Goal: Navigation & Orientation: Find specific page/section

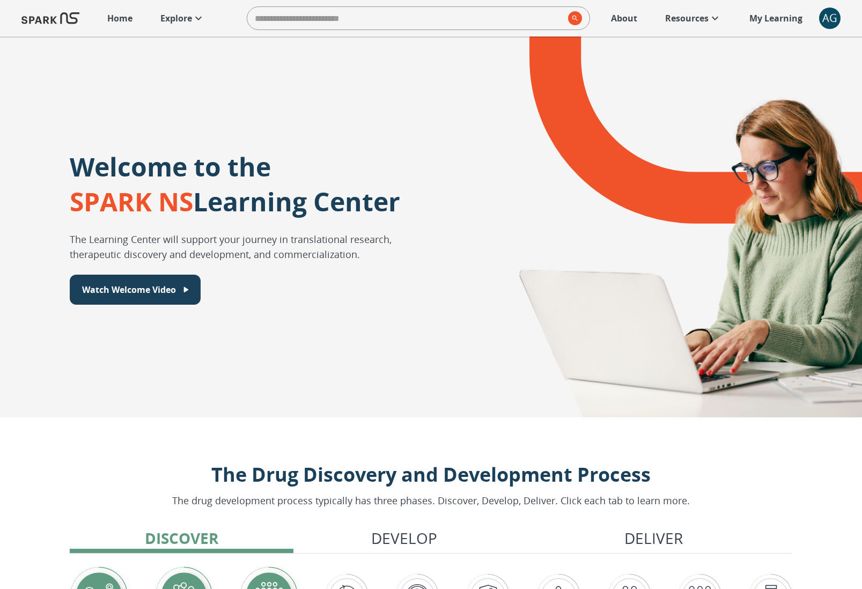
click at [830, 22] on div "AG" at bounding box center [829, 18] width 21 height 21
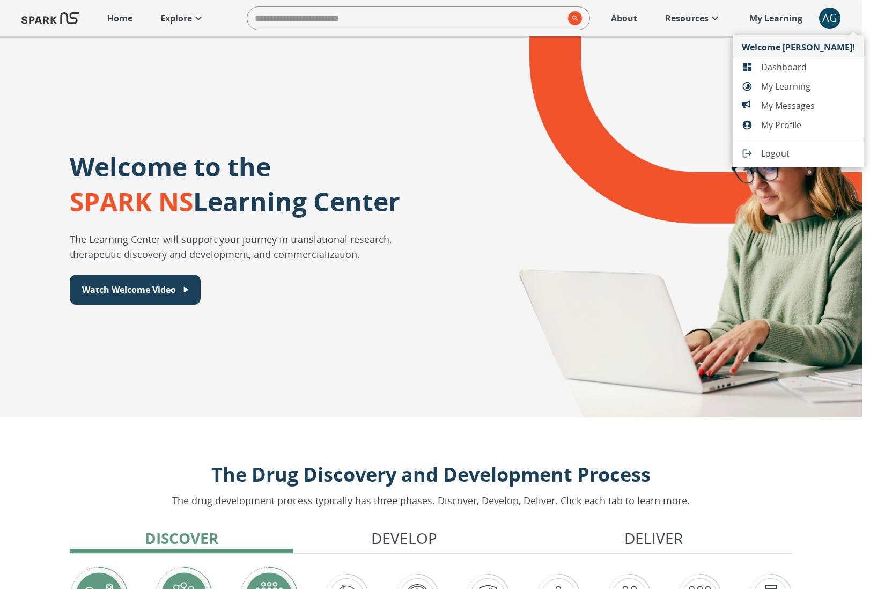
click at [784, 70] on span "Dashboard" at bounding box center [808, 67] width 94 height 13
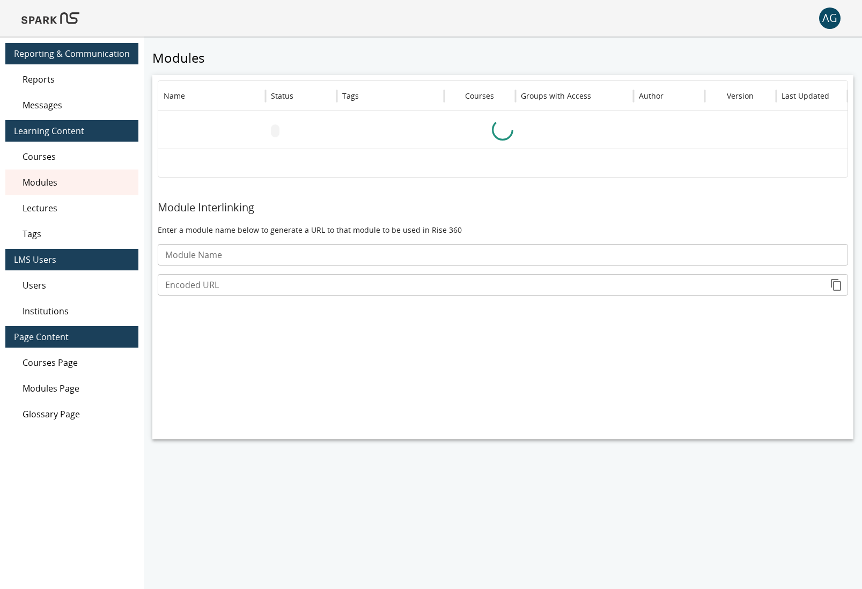
click at [105, 279] on span "Users" at bounding box center [76, 285] width 107 height 13
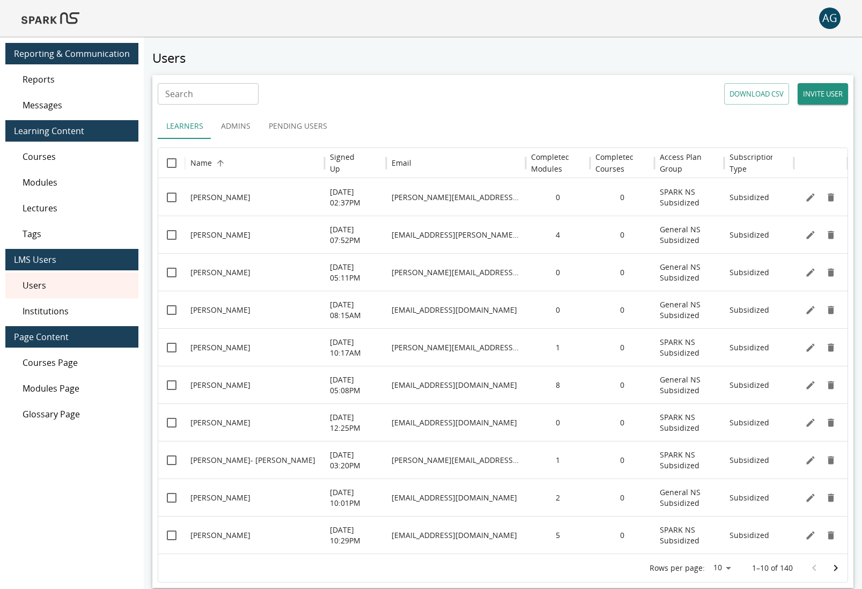
click at [291, 126] on button "Pending Users" at bounding box center [298, 126] width 76 height 26
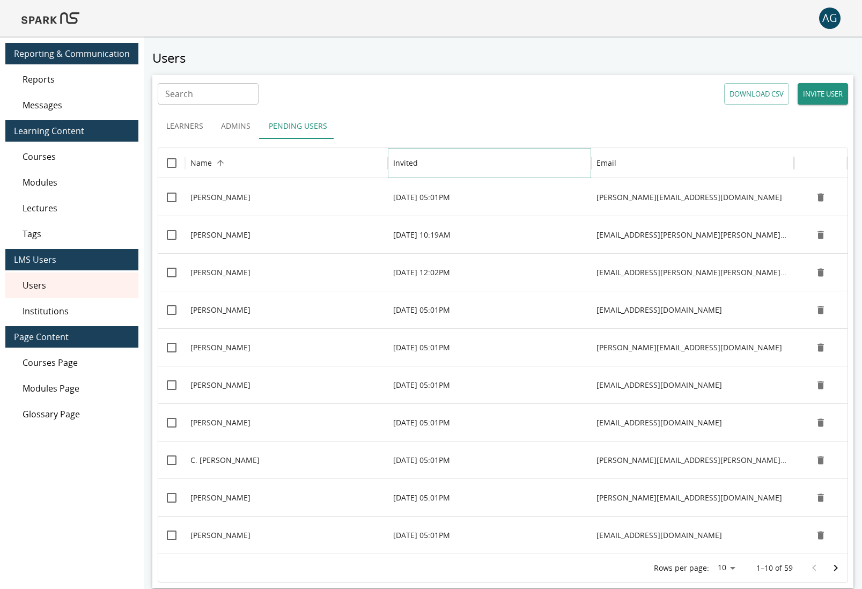
click at [428, 165] on icon "Sort" at bounding box center [427, 163] width 10 height 10
click at [50, 16] on img at bounding box center [50, 18] width 58 height 26
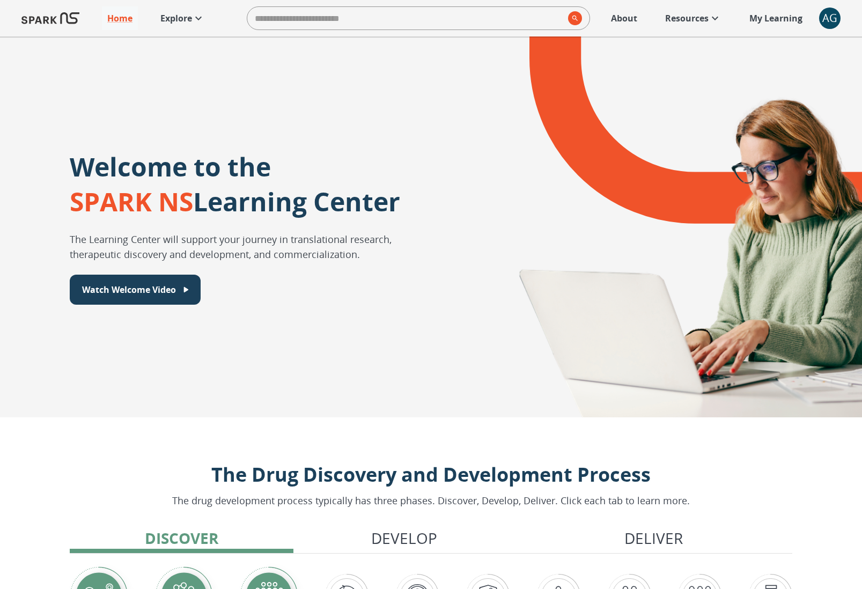
click at [189, 22] on p "Explore" at bounding box center [176, 18] width 32 height 13
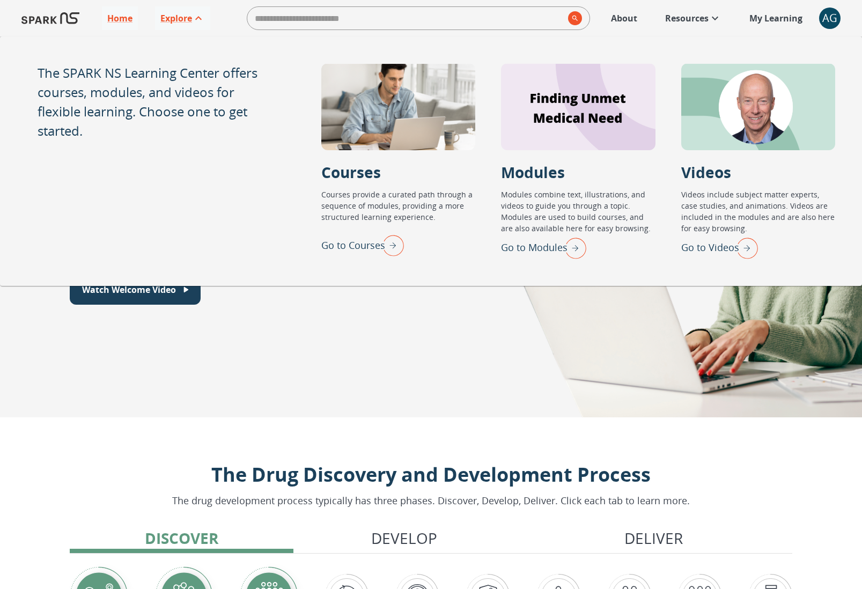
click at [566, 244] on img "Go to Modules" at bounding box center [572, 248] width 27 height 28
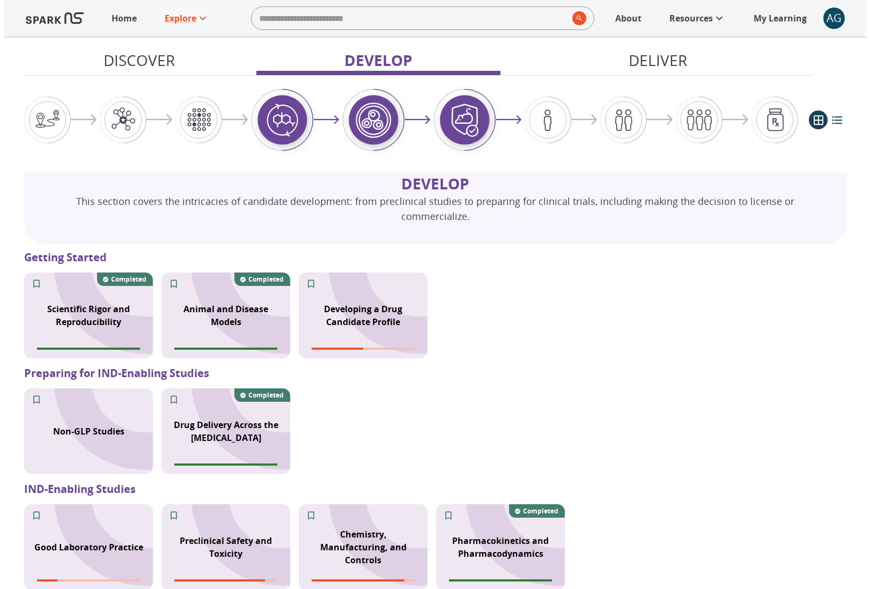
scroll to position [826, 0]
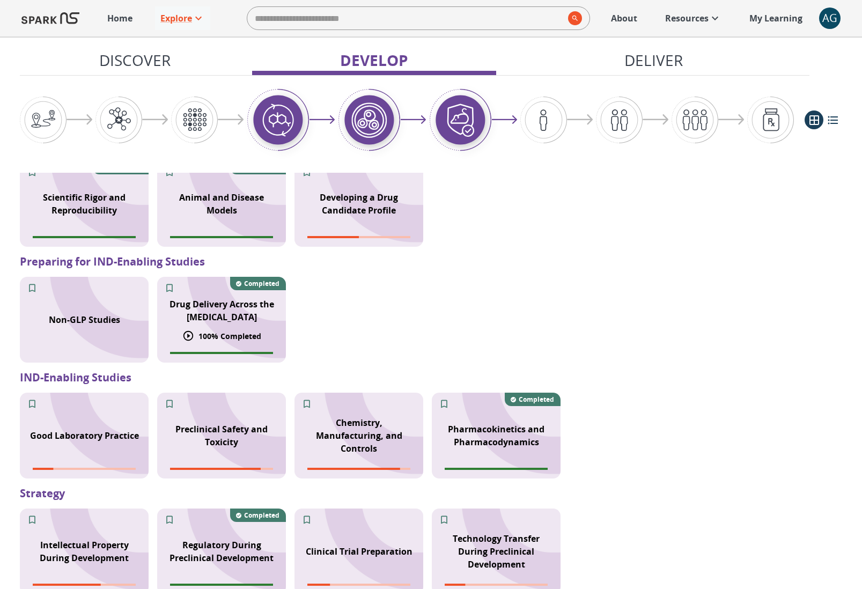
click at [232, 322] on p "Drug Delivery Across the [MEDICAL_DATA]" at bounding box center [222, 311] width 116 height 26
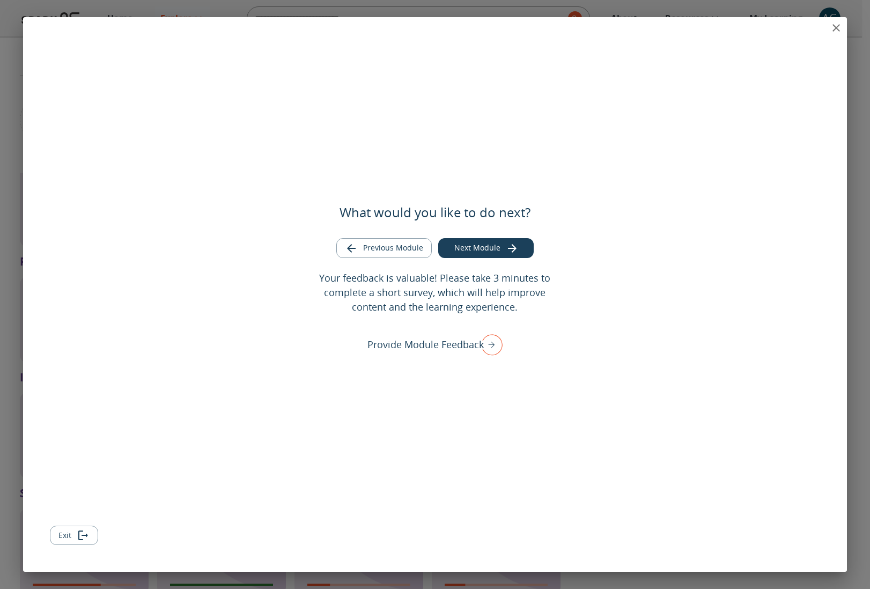
click at [831, 25] on icon "close" at bounding box center [836, 27] width 13 height 13
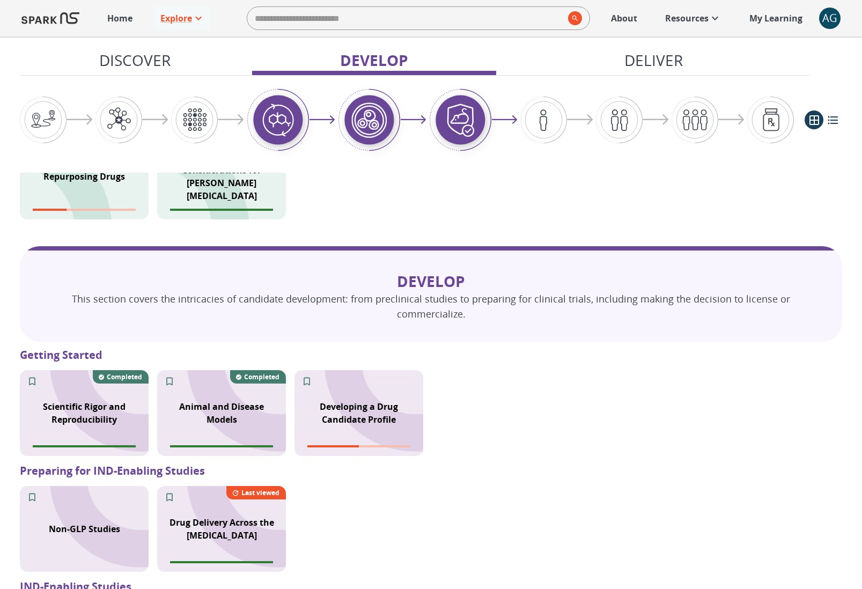
scroll to position [887, 0]
